Goal: Navigation & Orientation: Find specific page/section

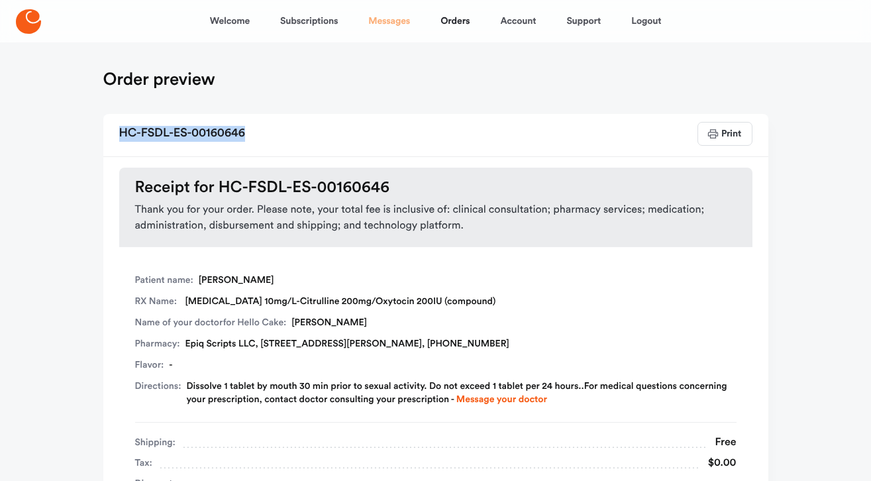
click at [386, 23] on link "Messages" at bounding box center [389, 21] width 42 height 32
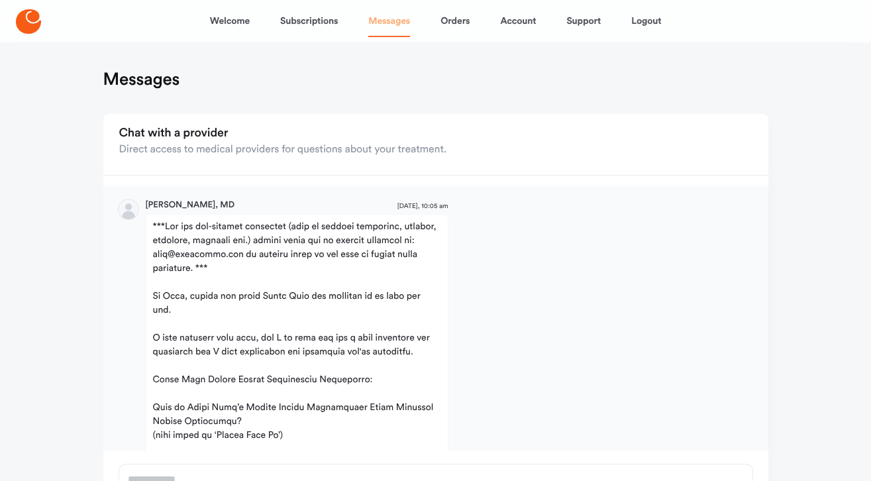
scroll to position [1193, 0]
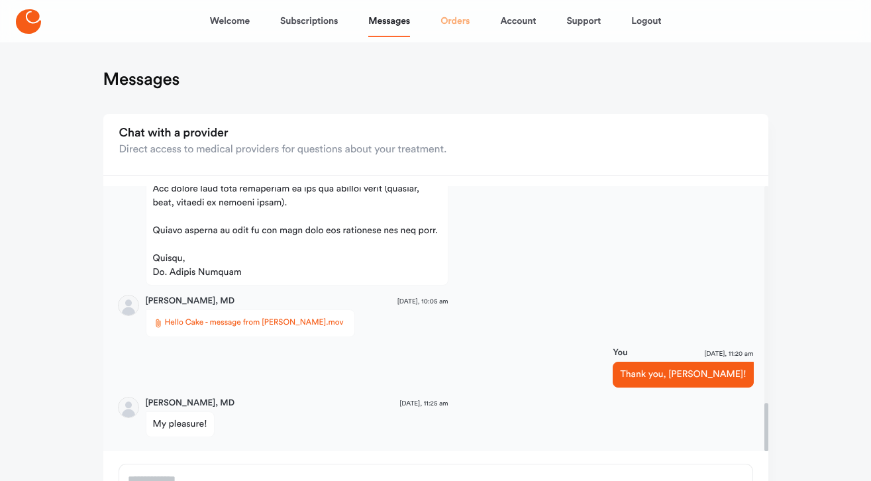
click at [456, 24] on link "Orders" at bounding box center [455, 21] width 29 height 32
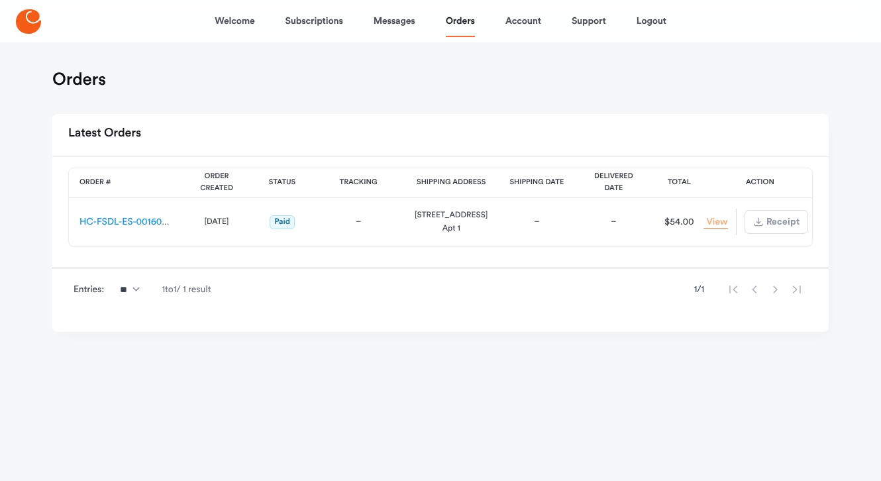
click at [719, 221] on link "View Order" at bounding box center [716, 222] width 24 height 13
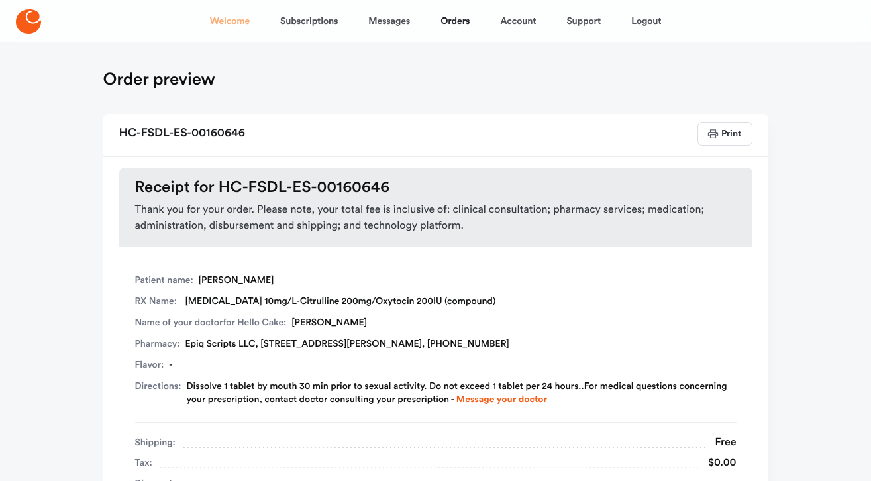
click at [239, 20] on link "Welcome" at bounding box center [230, 21] width 40 height 32
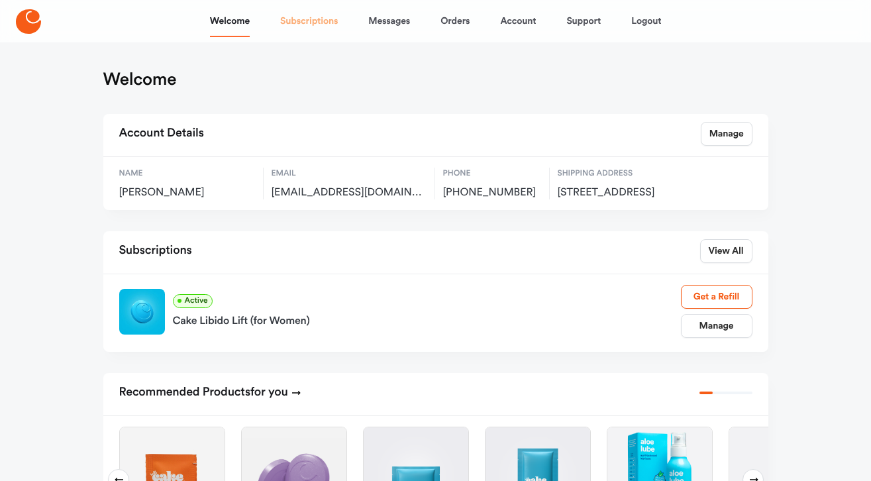
click at [313, 15] on link "Subscriptions" at bounding box center [309, 21] width 58 height 32
